Goal: Book appointment/travel/reservation

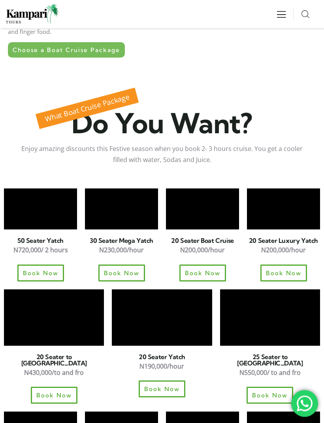
scroll to position [430, 0]
click at [129, 270] on span "Book Now" at bounding box center [122, 273] width 36 height 6
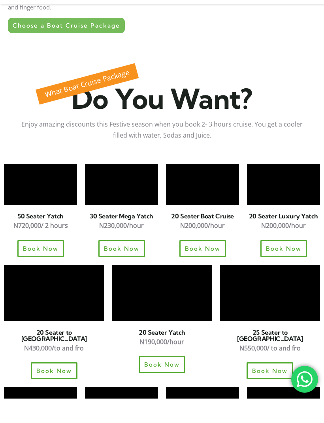
scroll to position [455, 0]
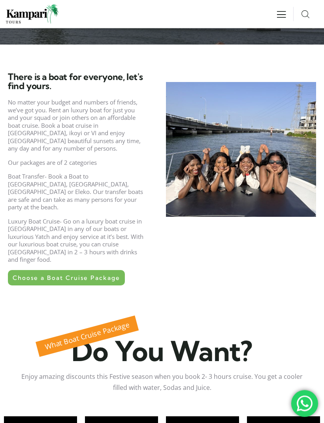
scroll to position [200, 0]
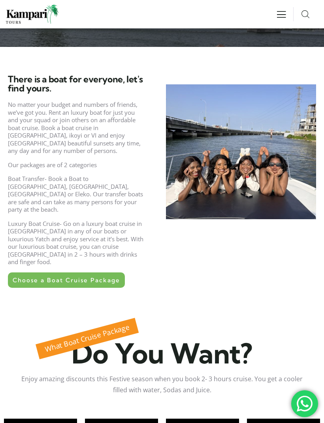
click at [95, 277] on span "Choose a Boat Cruise Package" at bounding box center [66, 280] width 107 height 6
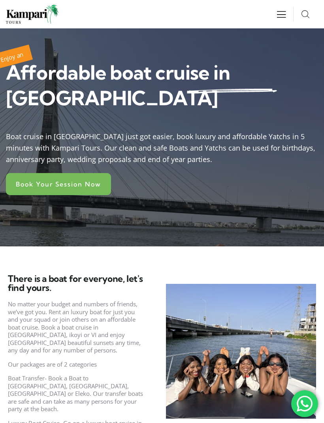
click at [107, 173] on link "Book Your Session Now" at bounding box center [58, 184] width 105 height 22
